Goal: Task Accomplishment & Management: Complete application form

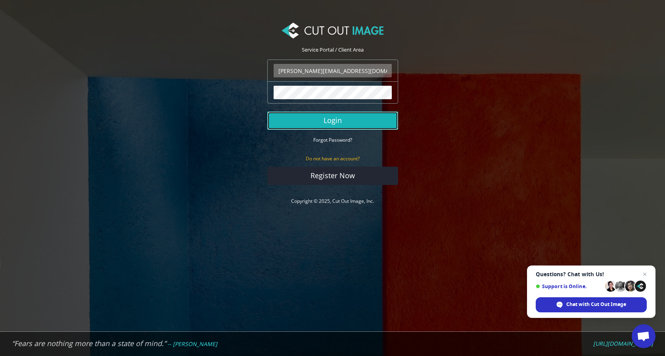
click at [336, 122] on button "Login" at bounding box center [332, 120] width 131 height 18
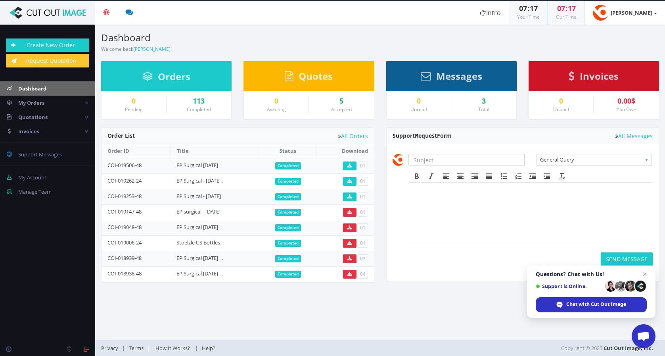
click at [130, 161] on link "COI-019506-48" at bounding box center [124, 164] width 34 height 7
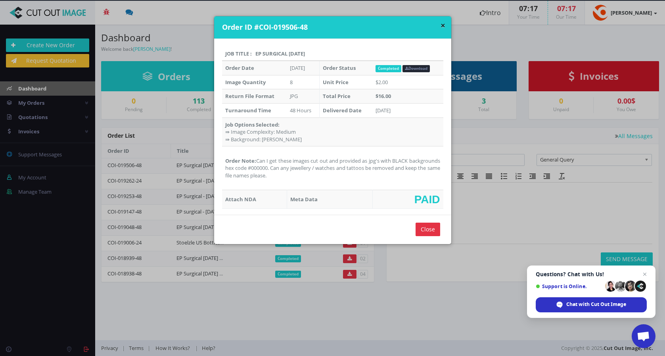
drag, startPoint x: 312, startPoint y: 177, endPoint x: 261, endPoint y: 162, distance: 53.8
click at [261, 162] on td "Order Note: Can I get these images cut out and provided as jpg's with BLACK bac…" at bounding box center [332, 168] width 221 height 44
copy td "Can I get these images cut out and provided as jpg's with BLACK backgrounds hex…"
drag, startPoint x: 444, startPoint y: 26, endPoint x: 437, endPoint y: 31, distance: 7.7
click at [444, 26] on button "×" at bounding box center [442, 25] width 5 height 8
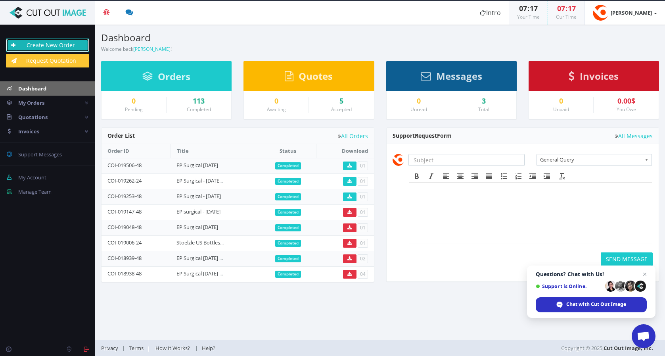
click at [57, 43] on link "Create New Order" at bounding box center [47, 44] width 83 height 13
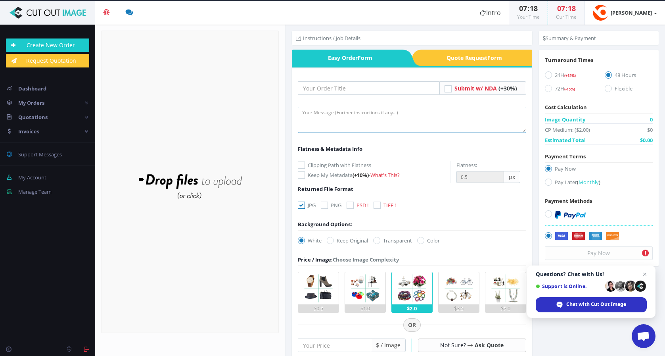
click at [343, 117] on textarea at bounding box center [412, 120] width 228 height 26
paste textarea "Can I get these images cut out and provided as jpg's with BLACK backgrounds hex…"
type textarea "Can I get these images cut out and provided as jpg's with BLACK backgrounds hex…"
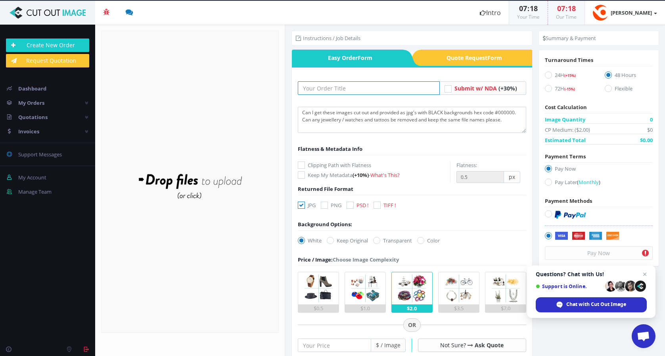
click at [321, 84] on input "text" at bounding box center [369, 87] width 142 height 13
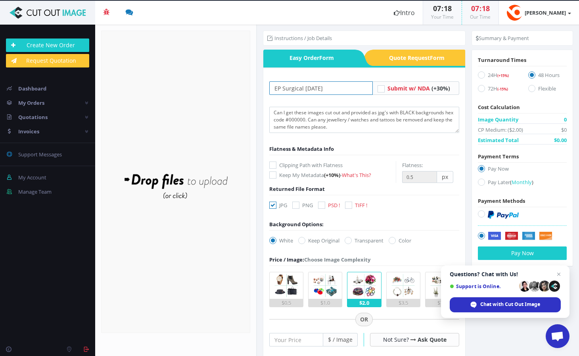
type input "EP Surgical [DATE]"
click at [481, 182] on icon at bounding box center [481, 181] width 7 height 7
click at [481, 182] on input "Pay Later ( Monthly )" at bounding box center [482, 182] width 5 height 5
radio input "true"
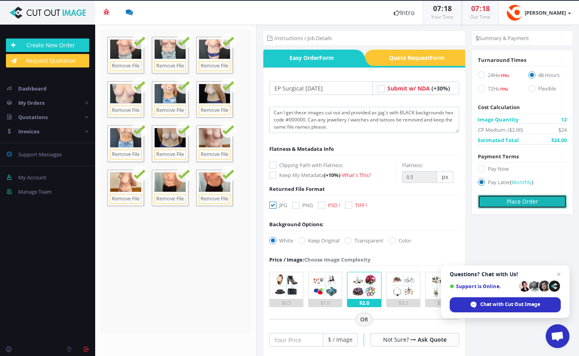
click at [518, 203] on button "Place Order" at bounding box center [522, 201] width 89 height 13
